Goal: Complete application form

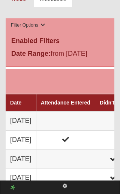
scroll to position [508, 0]
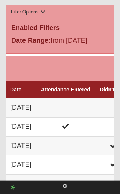
click at [81, 101] on td at bounding box center [65, 107] width 59 height 19
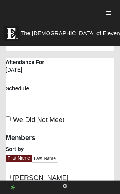
click at [10, 116] on input "We Did Not Meet" at bounding box center [8, 118] width 5 height 5
checkbox input "true"
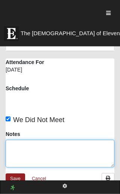
click at [45, 139] on textarea "Notes" at bounding box center [60, 153] width 108 height 28
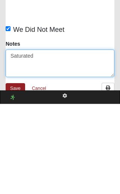
type textarea "Saturated"
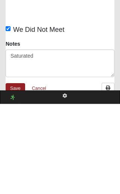
click at [20, 173] on link "Save" at bounding box center [15, 178] width 19 height 11
